Goal: Check status: Check status

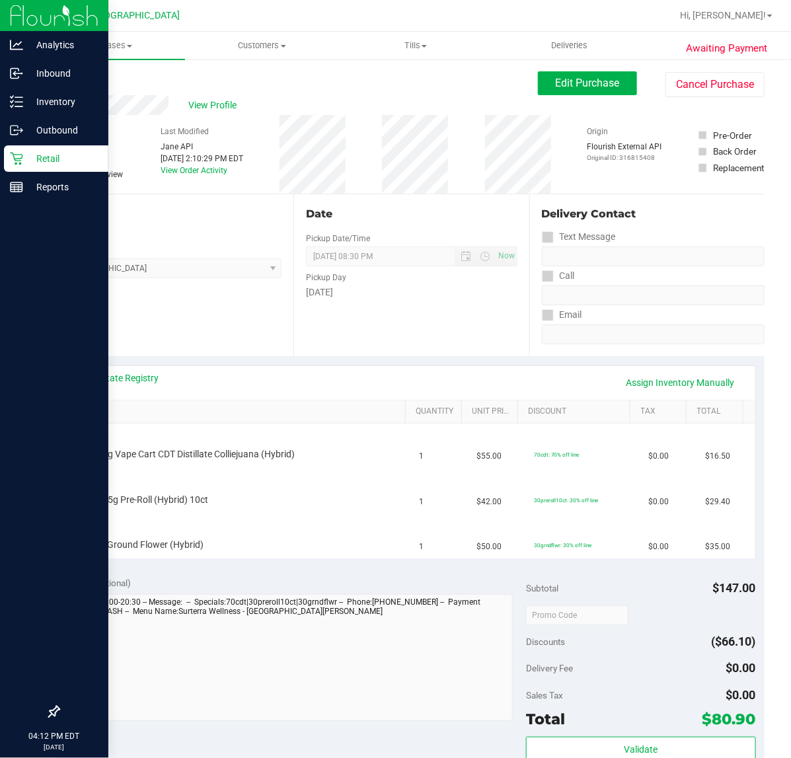
click at [38, 149] on div "Retail" at bounding box center [56, 158] width 104 height 26
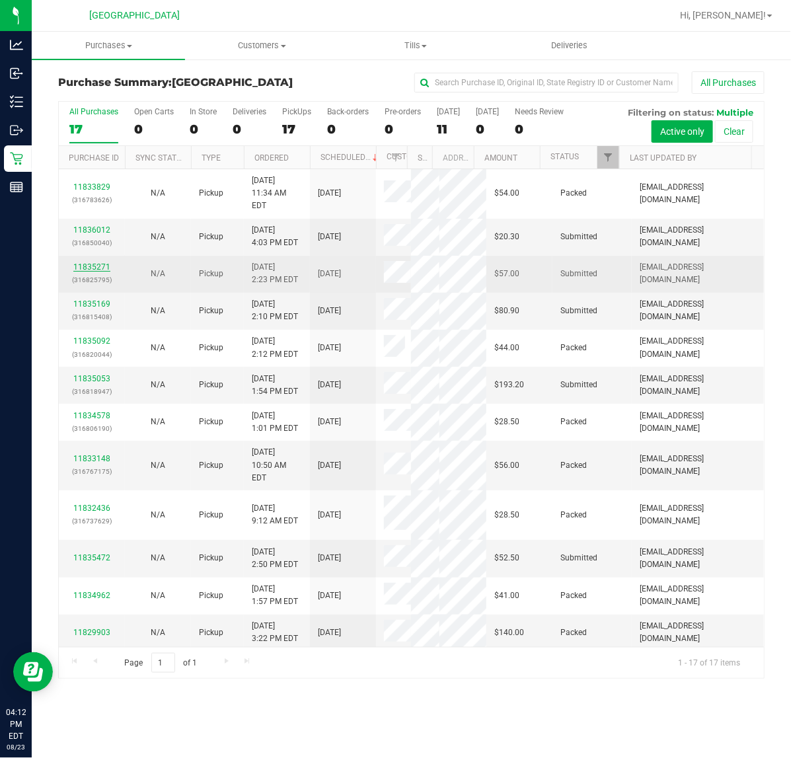
click at [98, 262] on link "11835271" at bounding box center [91, 266] width 37 height 9
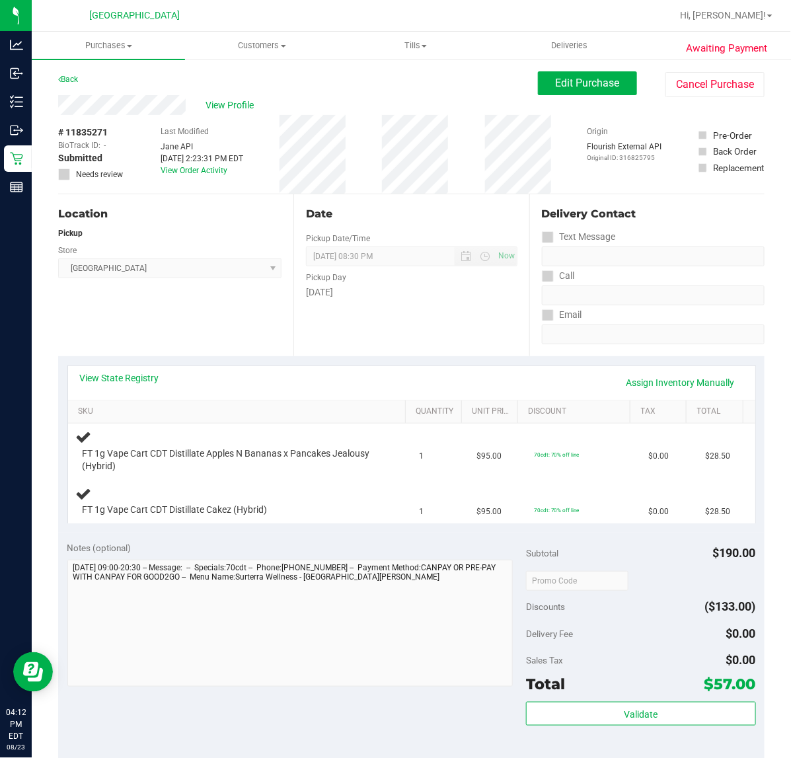
click at [263, 324] on div "Location Pickup Store [GEOGRAPHIC_DATA] WC Select Store [PERSON_NAME][GEOGRAPHI…" at bounding box center [175, 275] width 235 height 162
click at [215, 332] on div "Location Pickup Store [GEOGRAPHIC_DATA] WC Select Store [PERSON_NAME][GEOGRAPHI…" at bounding box center [175, 275] width 235 height 162
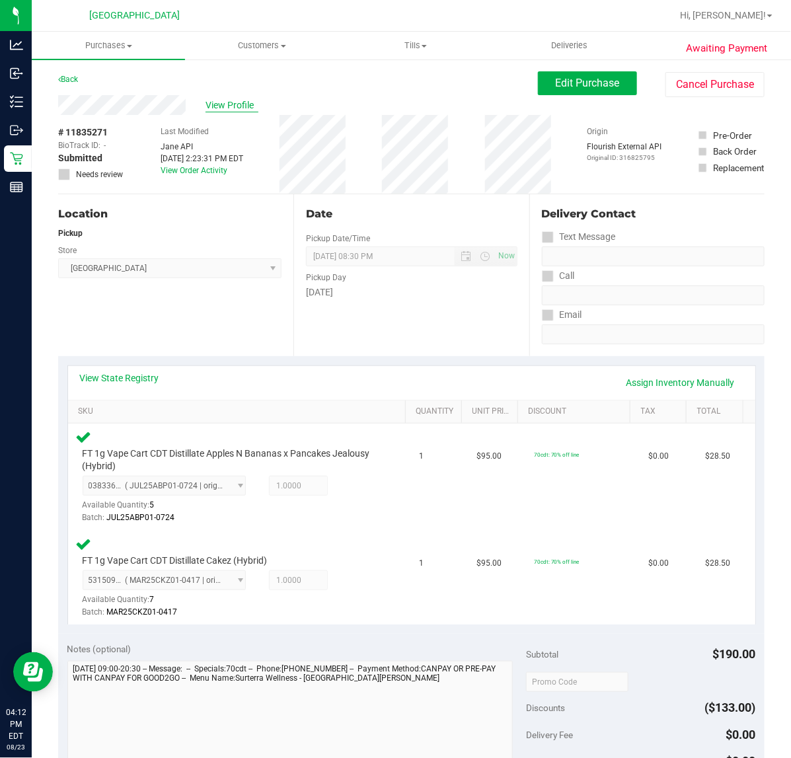
click at [213, 101] on span "View Profile" at bounding box center [231, 105] width 53 height 14
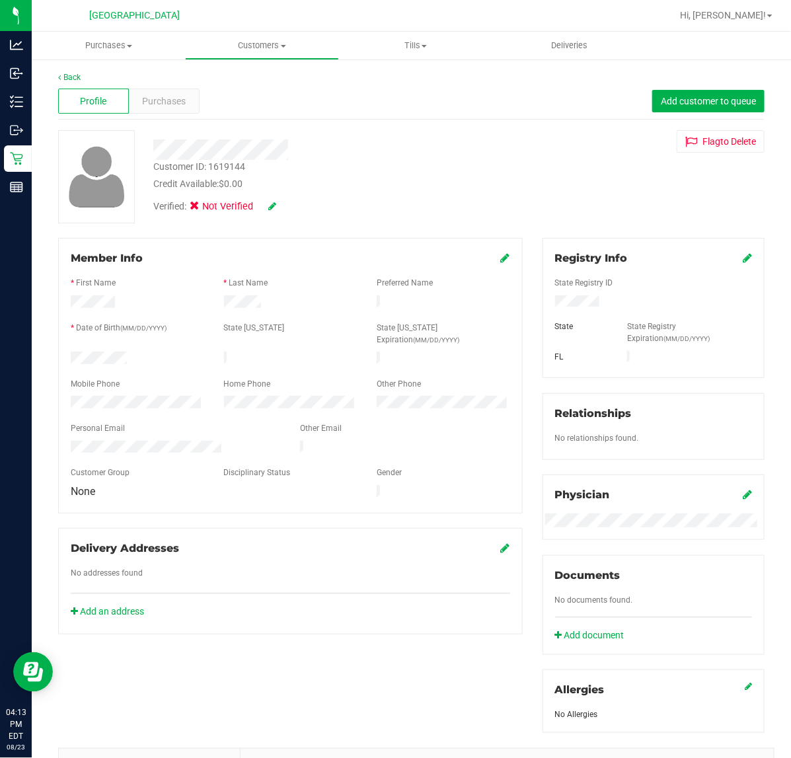
drag, startPoint x: 362, startPoint y: 166, endPoint x: 391, endPoint y: 159, distance: 30.0
click at [368, 164] on div "Customer ID: 1619144 Credit Available: $0.00" at bounding box center [324, 175] width 363 height 31
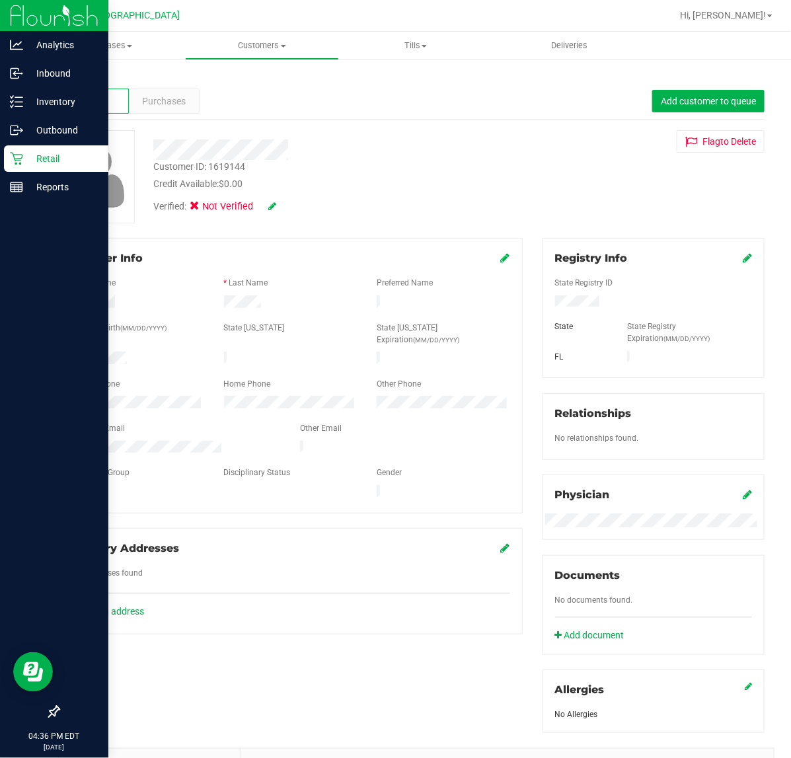
click at [52, 155] on p "Retail" at bounding box center [62, 159] width 79 height 16
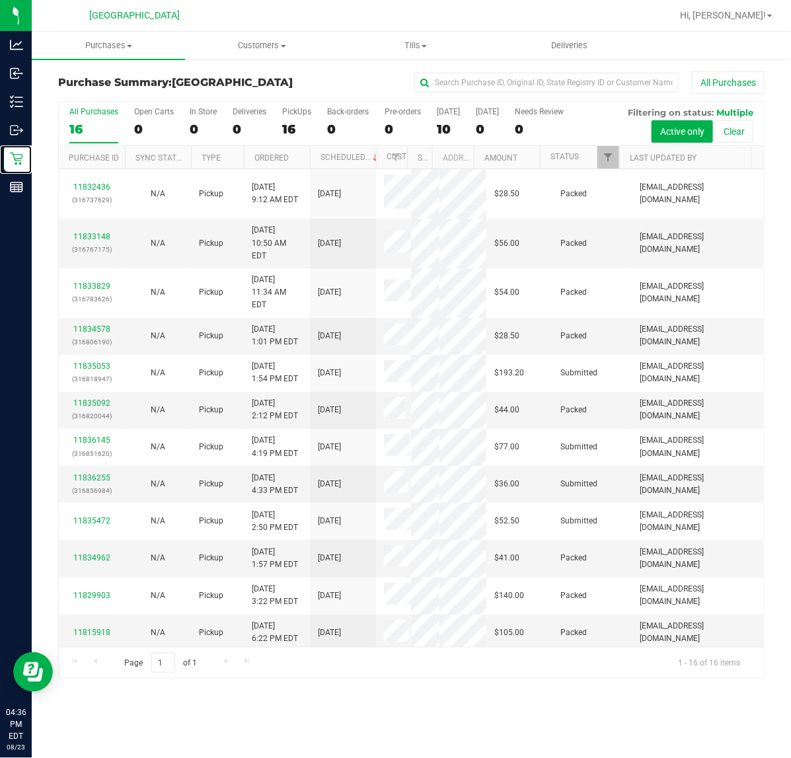
click at [616, 163] on div at bounding box center [619, 157] width 6 height 23
click at [606, 160] on span "Filter" at bounding box center [607, 157] width 11 height 11
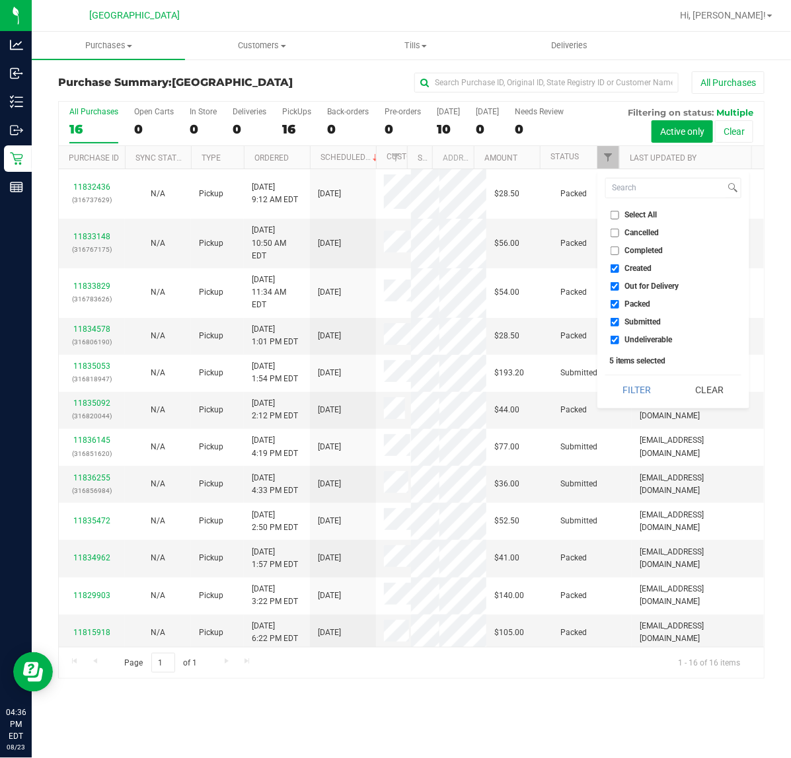
click at [637, 337] on span "Undeliverable" at bounding box center [649, 340] width 48 height 8
click at [639, 337] on span "Undeliverable" at bounding box center [649, 340] width 48 height 8
click at [619, 337] on input "Undeliverable" at bounding box center [614, 340] width 9 height 9
checkbox input "false"
click at [635, 304] on span "Packed" at bounding box center [638, 304] width 26 height 8
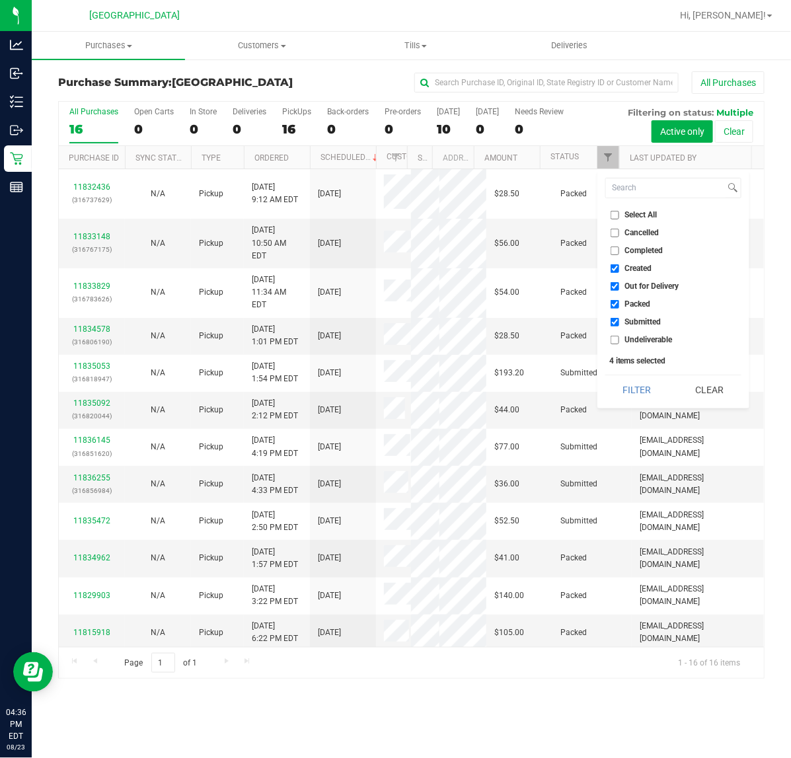
click at [619, 304] on input "Packed" at bounding box center [614, 304] width 9 height 9
checkbox input "false"
click at [634, 285] on span "Out for Delivery" at bounding box center [652, 286] width 54 height 8
click at [619, 285] on input "Out for Delivery" at bounding box center [614, 286] width 9 height 9
checkbox input "false"
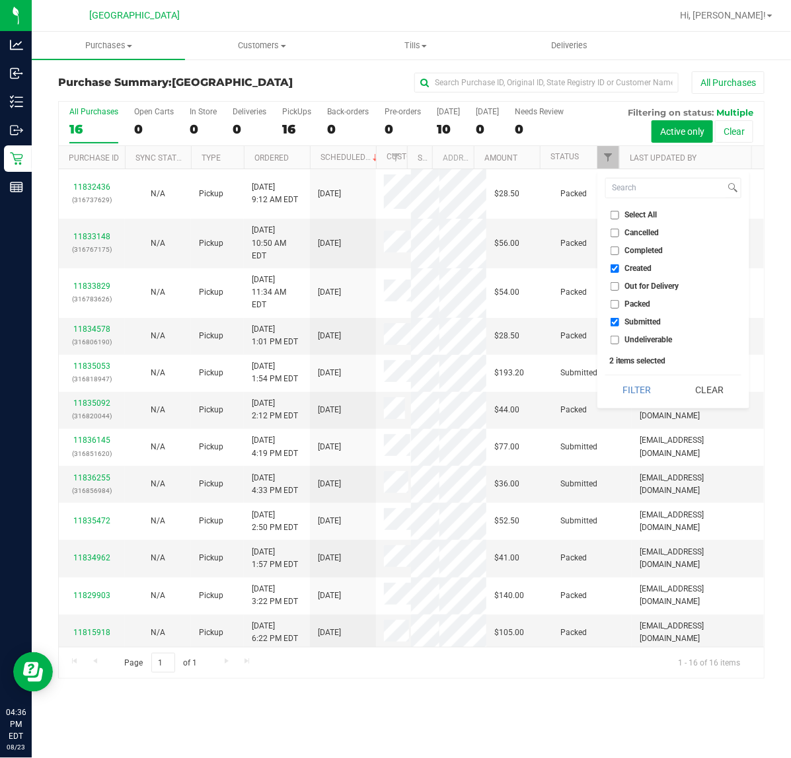
click at [631, 268] on span "Created" at bounding box center [638, 268] width 27 height 8
click at [619, 268] on input "Created" at bounding box center [614, 268] width 9 height 9
checkbox input "false"
click at [634, 385] on button "Filter" at bounding box center [636, 389] width 63 height 29
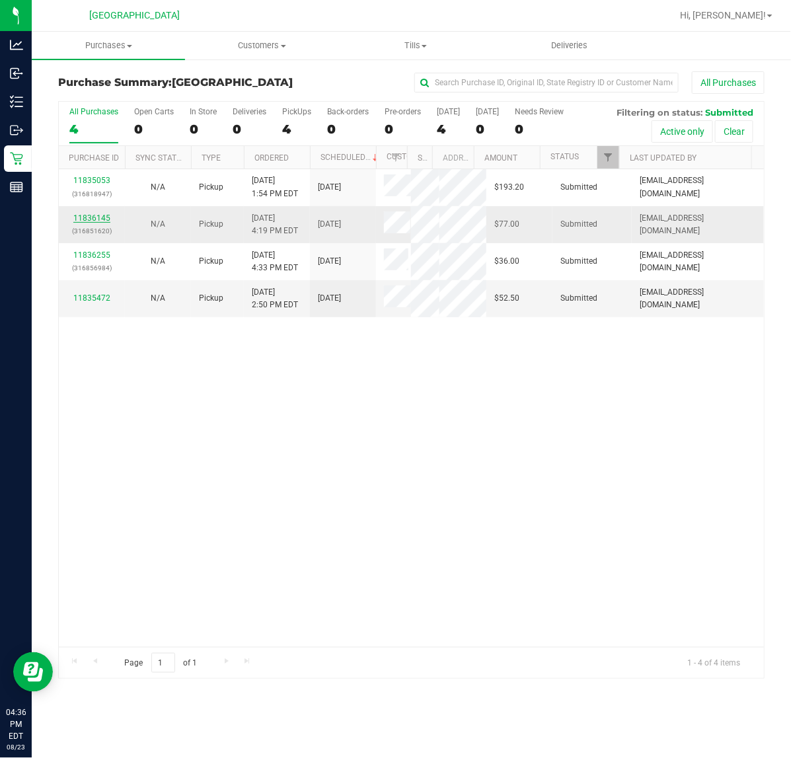
click at [83, 218] on link "11836145" at bounding box center [91, 217] width 37 height 9
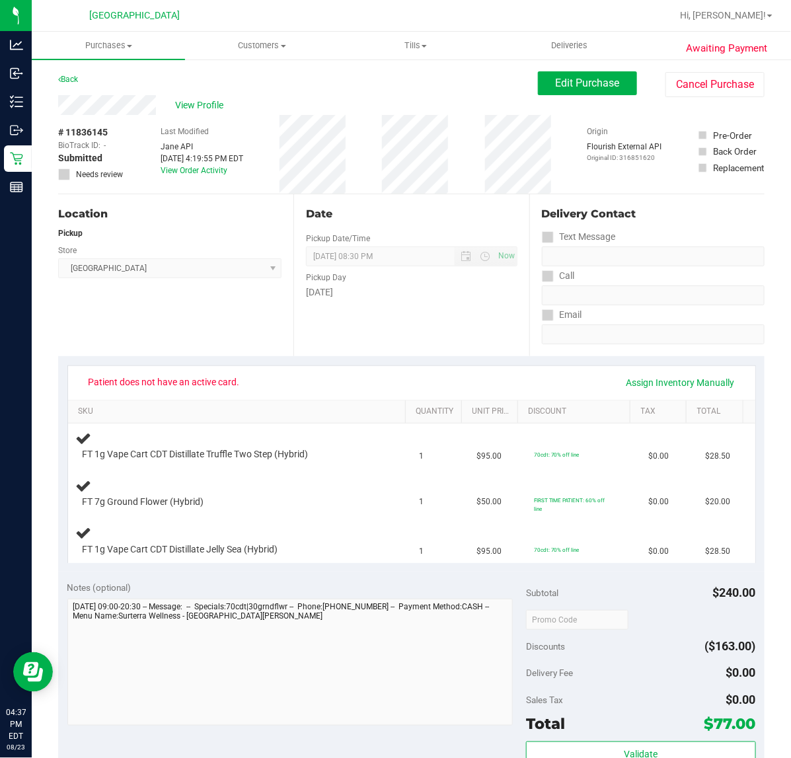
click at [121, 107] on div "View Profile" at bounding box center [297, 105] width 479 height 20
